Goal: Transaction & Acquisition: Purchase product/service

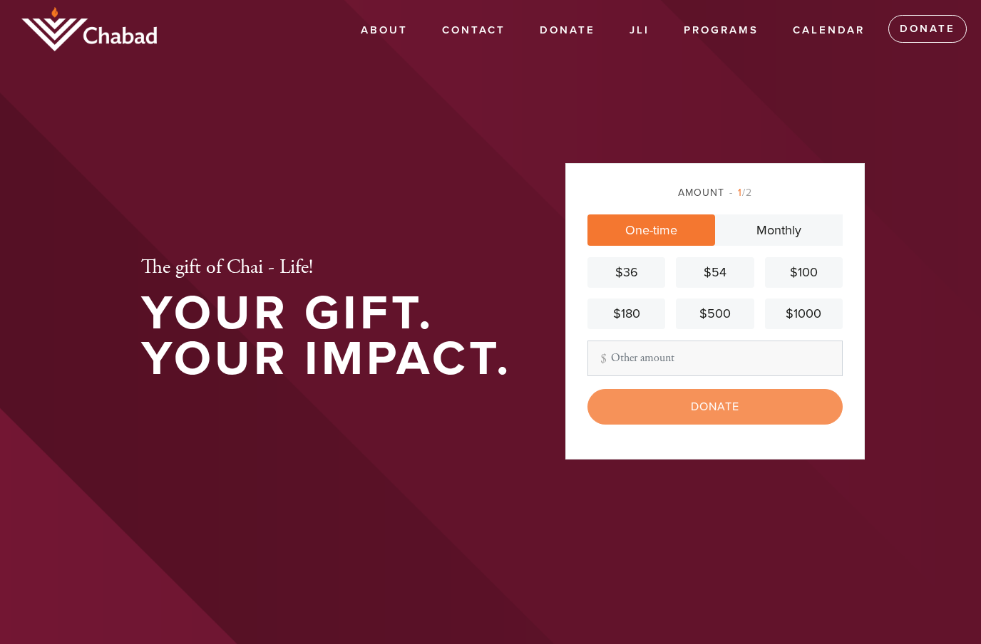
scroll to position [239, 0]
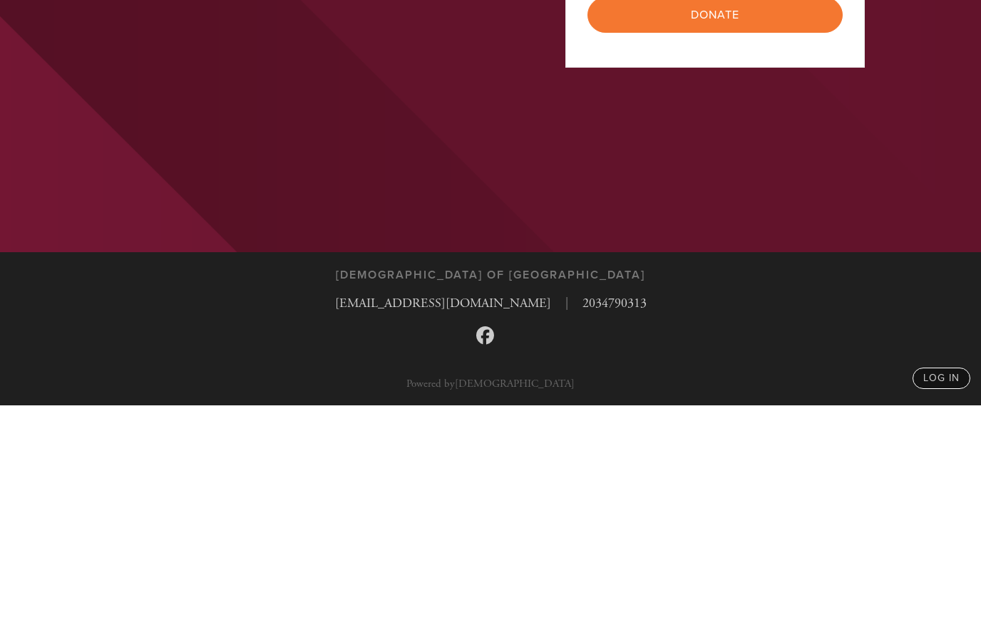
type input "18"
click at [762, 236] on input "Donate" at bounding box center [714, 254] width 255 height 36
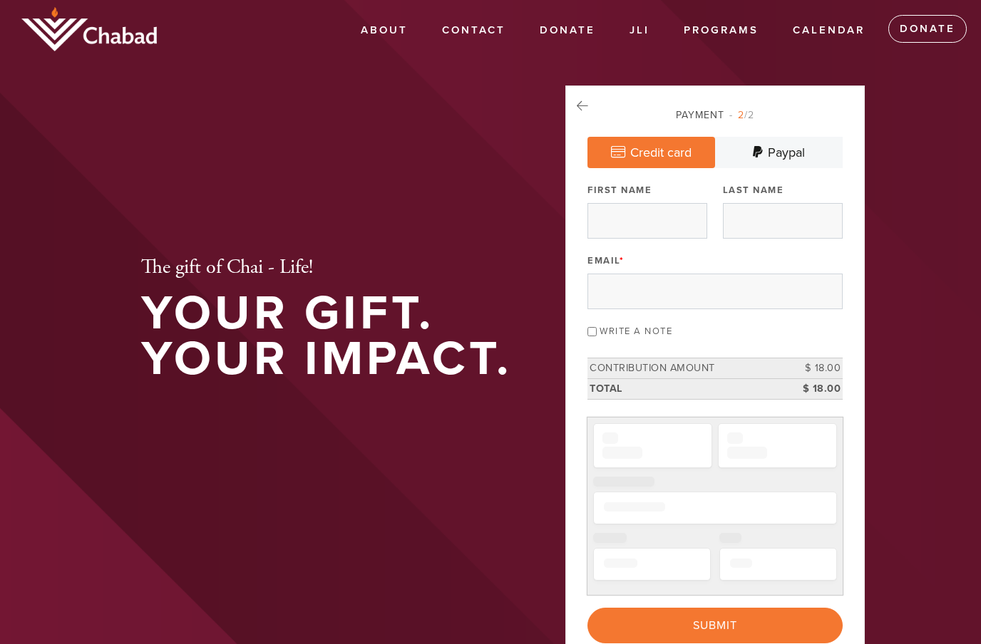
click at [668, 259] on div "Email *" at bounding box center [714, 279] width 255 height 59
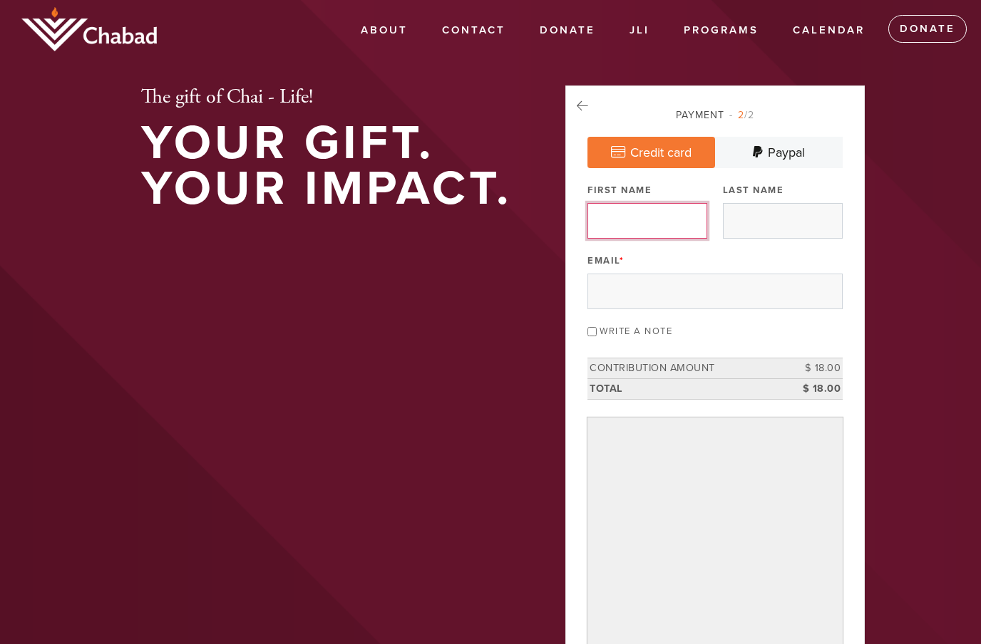
click at [666, 214] on input "First Name" at bounding box center [647, 221] width 120 height 36
type input "Zvi"
click at [785, 204] on input "Last Name" at bounding box center [783, 221] width 120 height 36
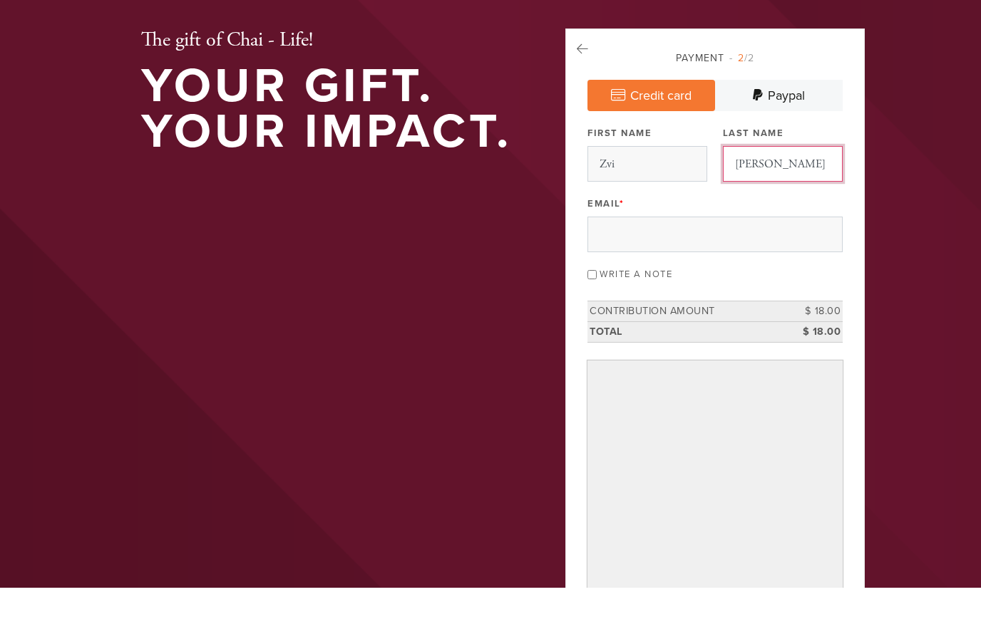
type input "[PERSON_NAME]"
click at [721, 274] on input "Email *" at bounding box center [714, 292] width 255 height 36
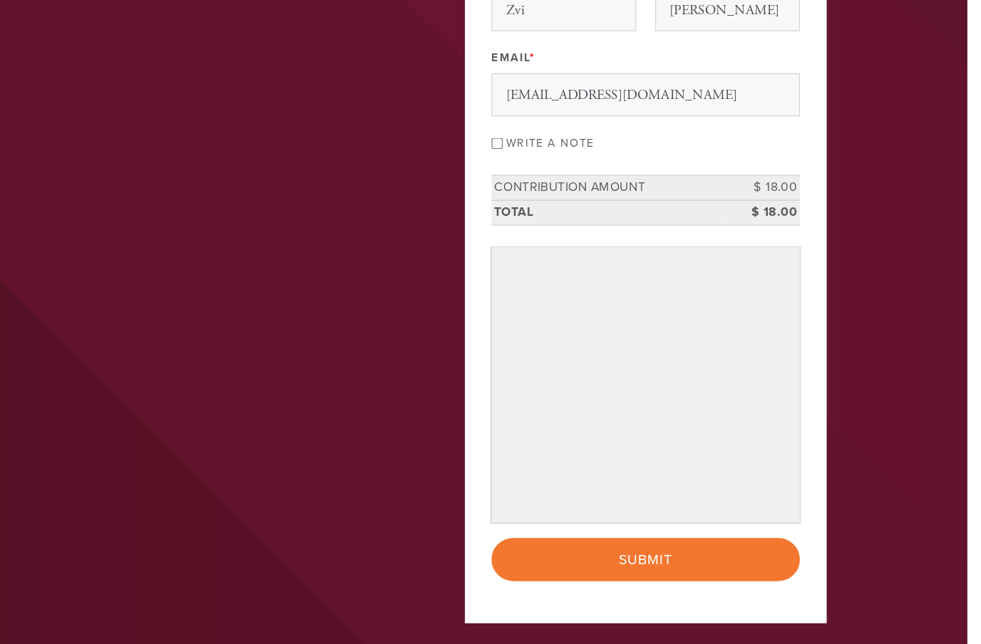
scroll to position [208, 0]
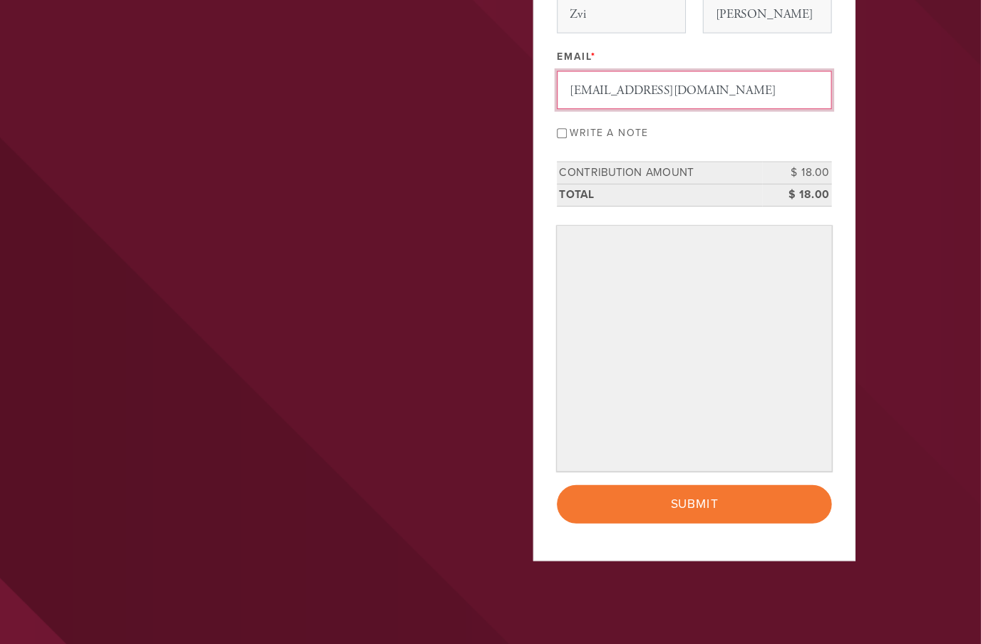
type input "binarycode82@gmail.com"
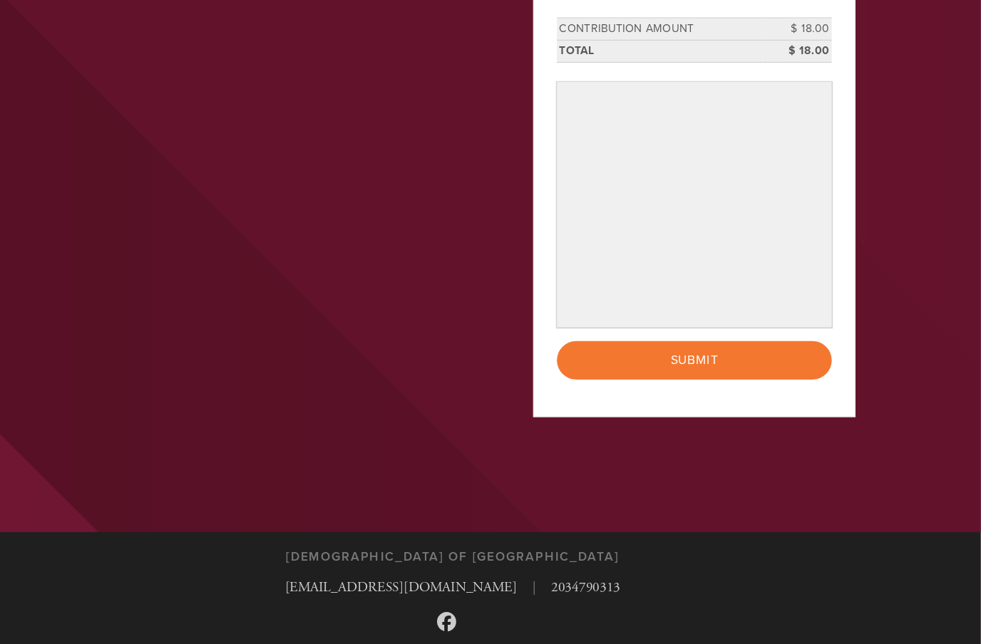
scroll to position [341, 0]
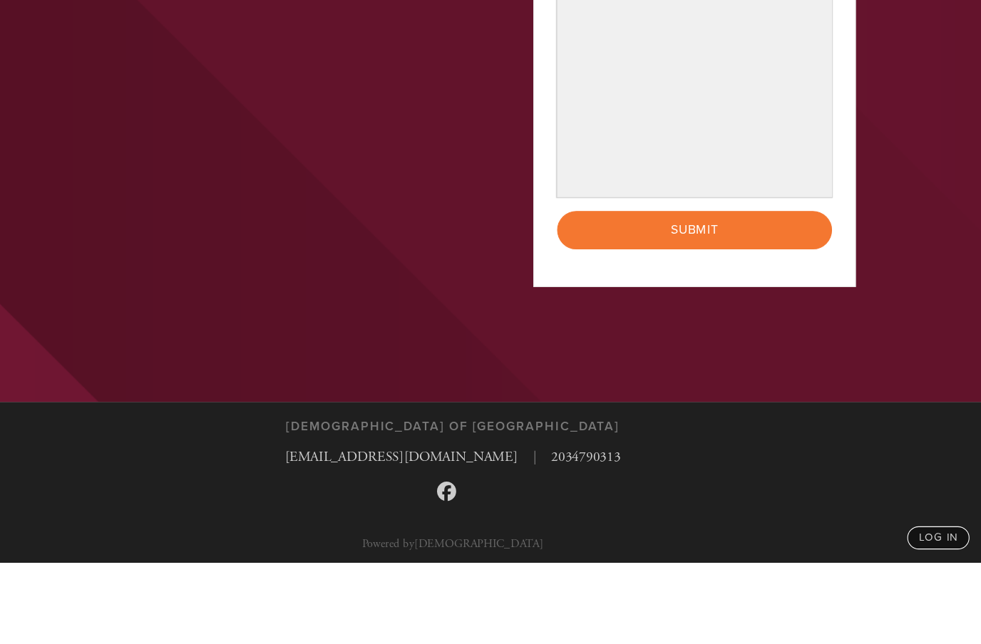
click at [700, 318] on input "Submit" at bounding box center [714, 336] width 255 height 36
